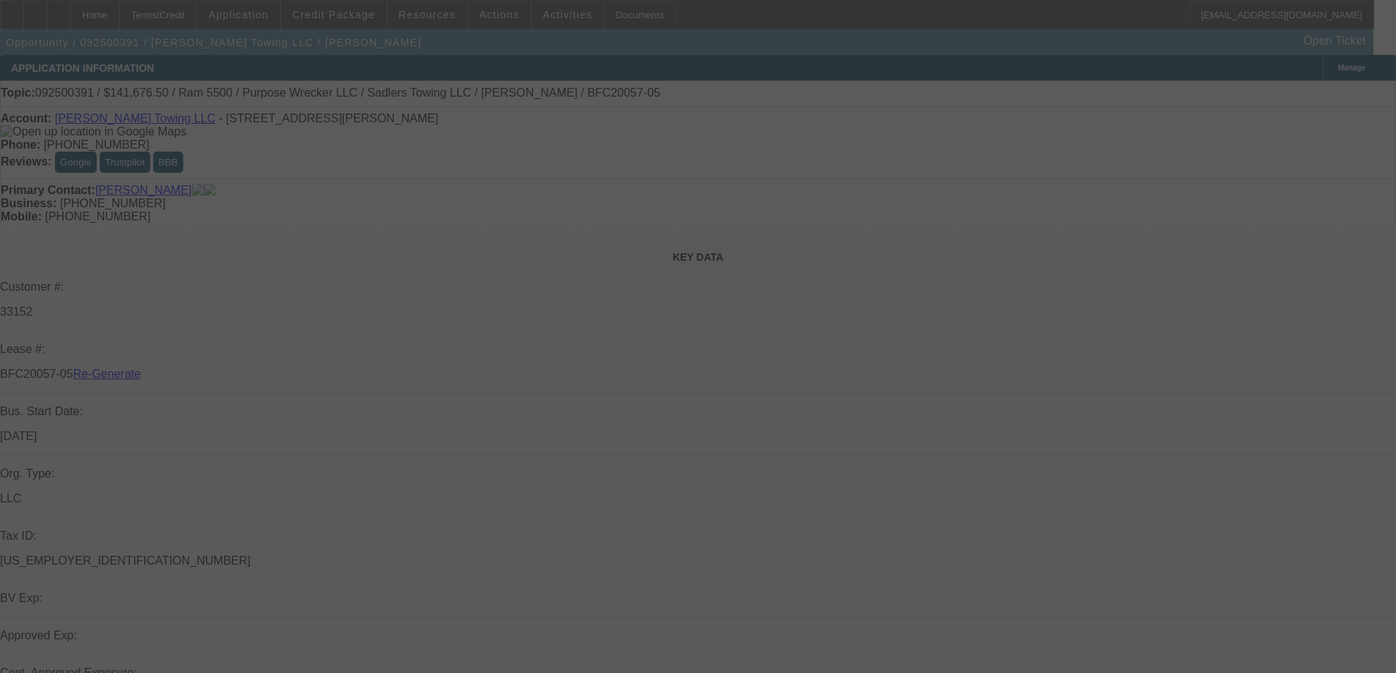
select select "4"
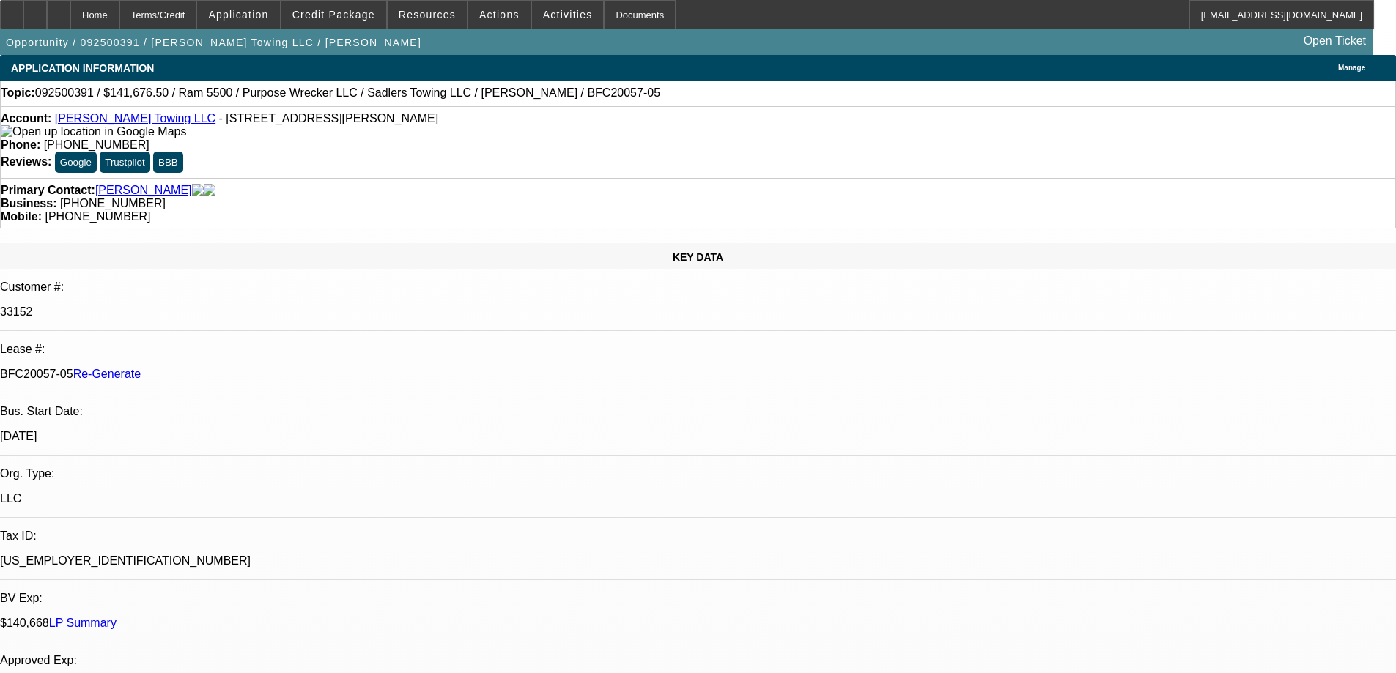
select select "0"
select select "1"
select select "2"
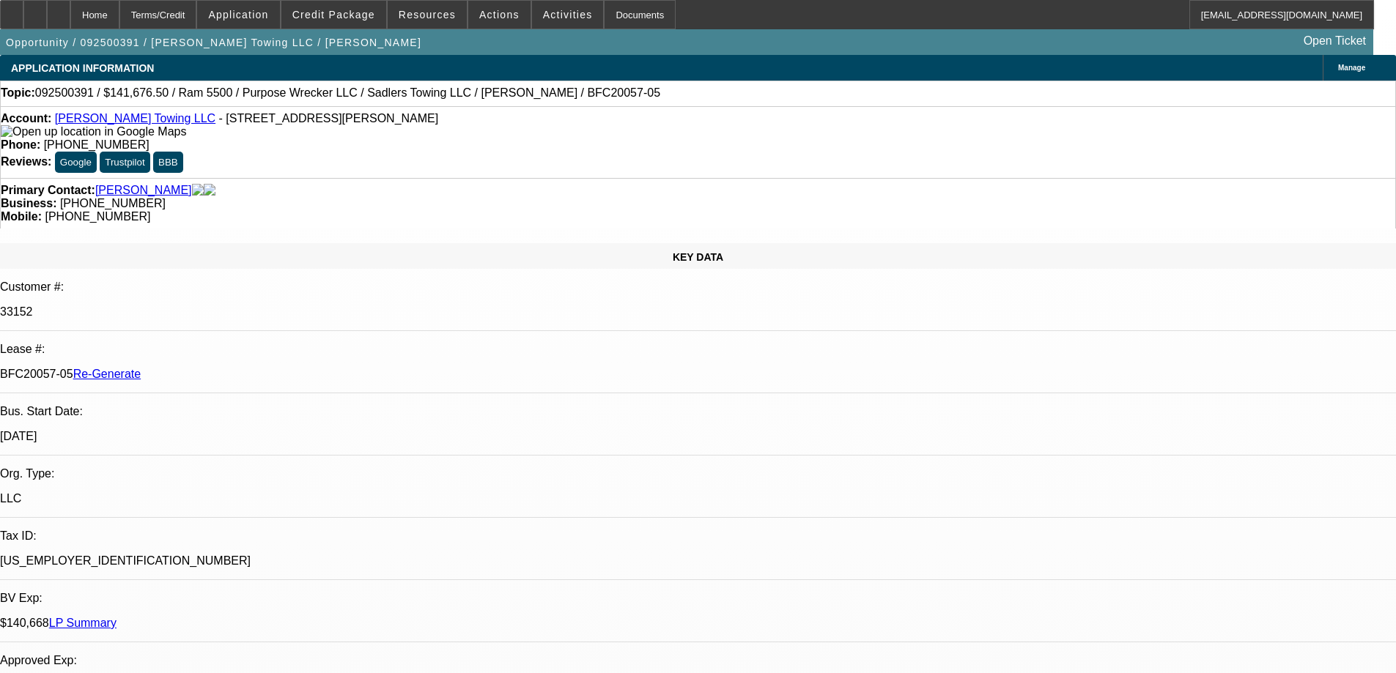
select select "6"
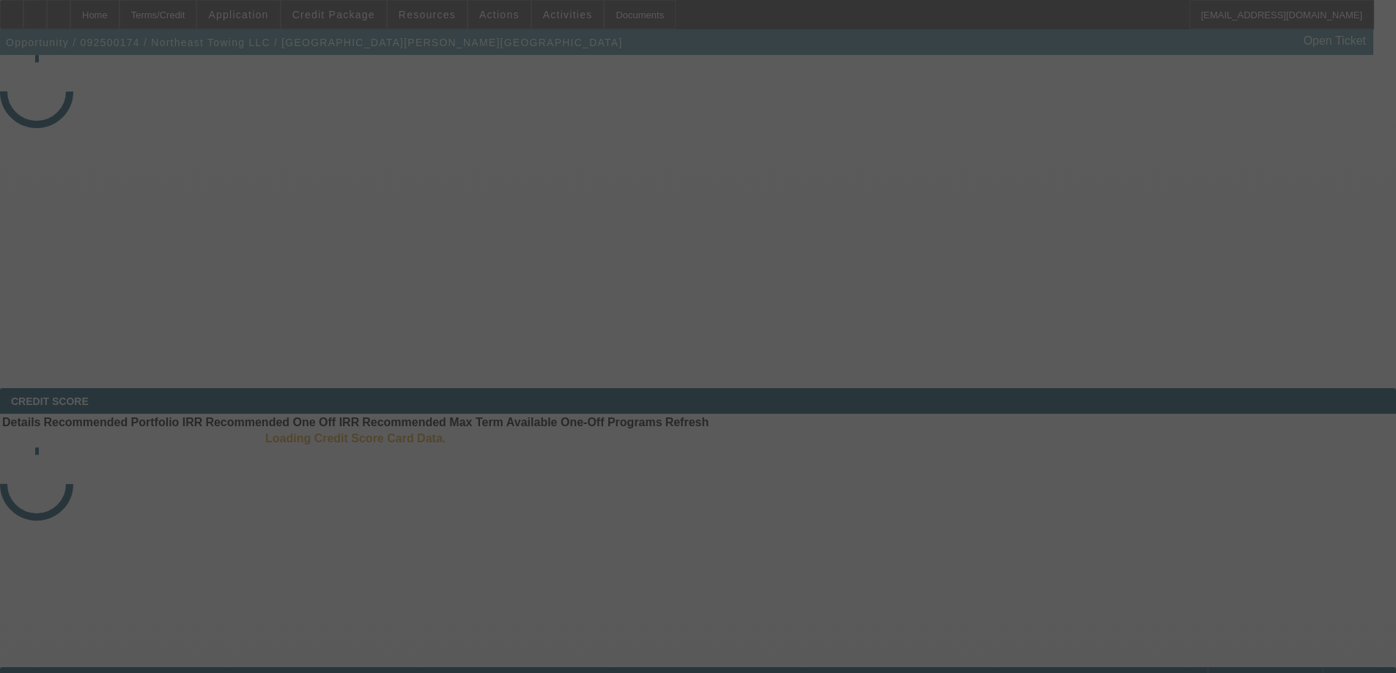
select select "4"
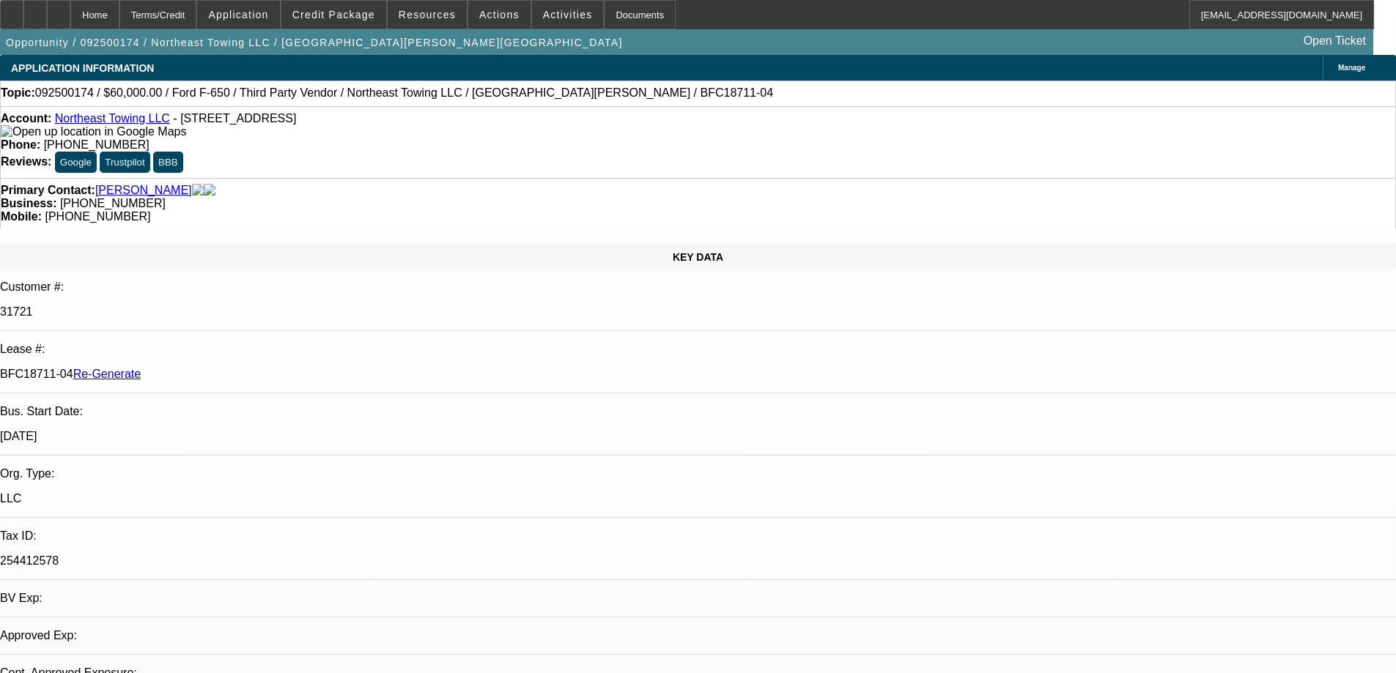
select select "0"
select select "3"
select select "0"
select select "6"
